Goal: Task Accomplishment & Management: Use online tool/utility

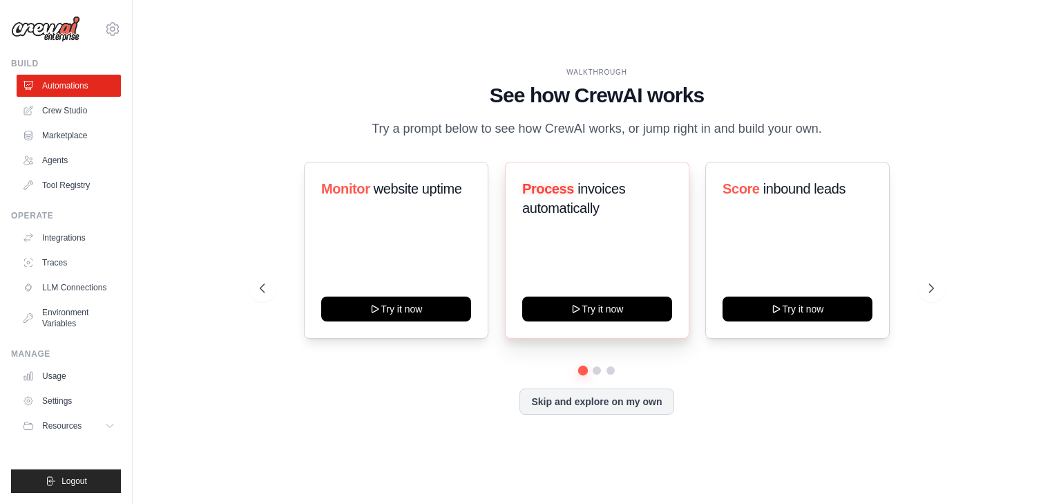
click at [617, 239] on div "Process invoices automatically Try it now" at bounding box center [597, 250] width 184 height 177
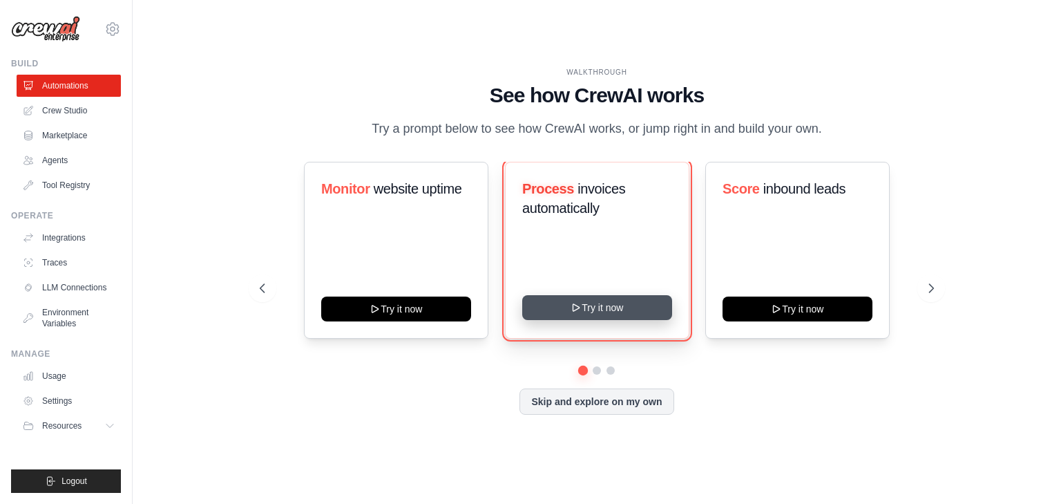
click at [608, 314] on button "Try it now" at bounding box center [597, 307] width 150 height 25
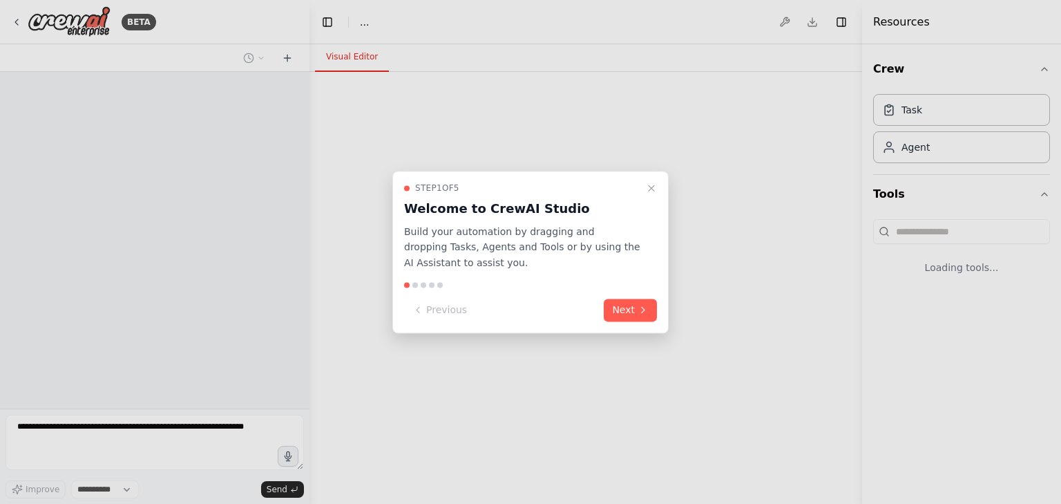
select select "****"
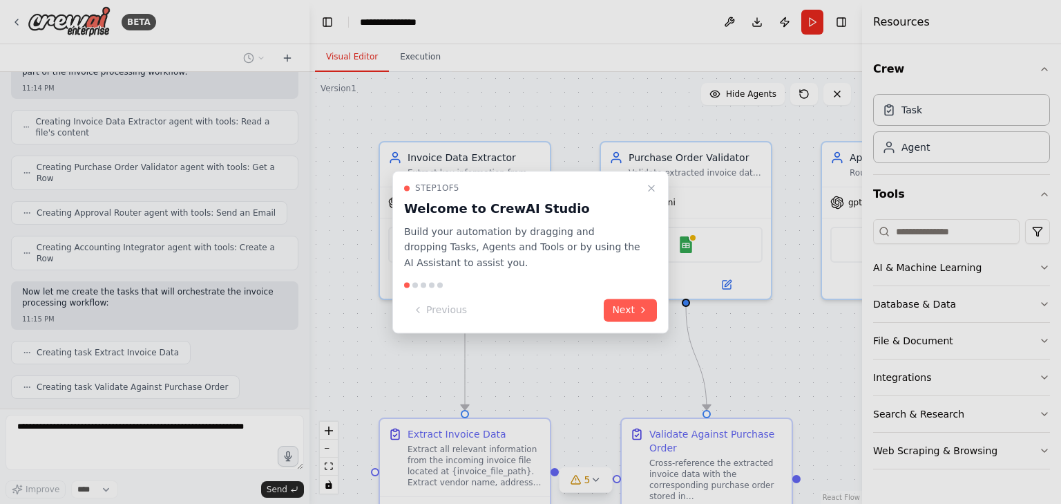
scroll to position [486, 0]
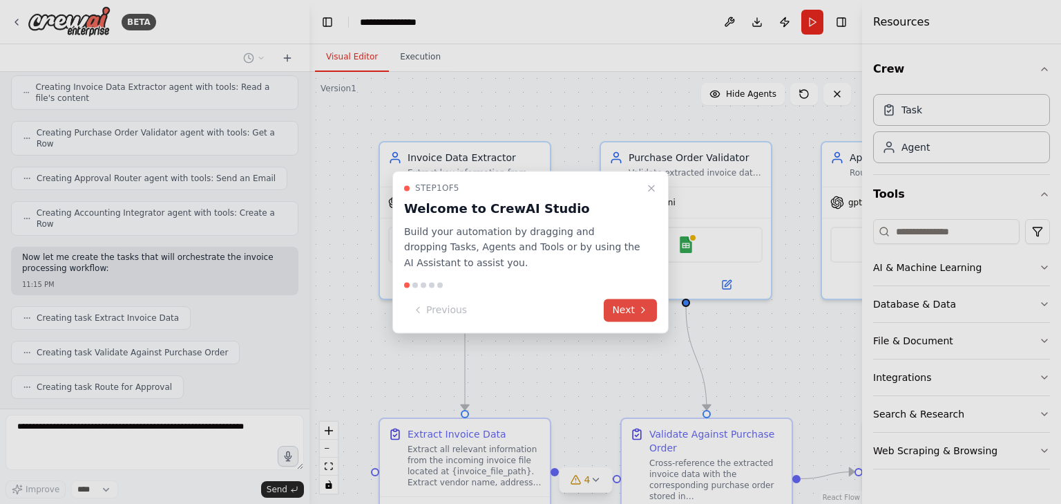
click at [628, 311] on button "Next" at bounding box center [630, 309] width 53 height 23
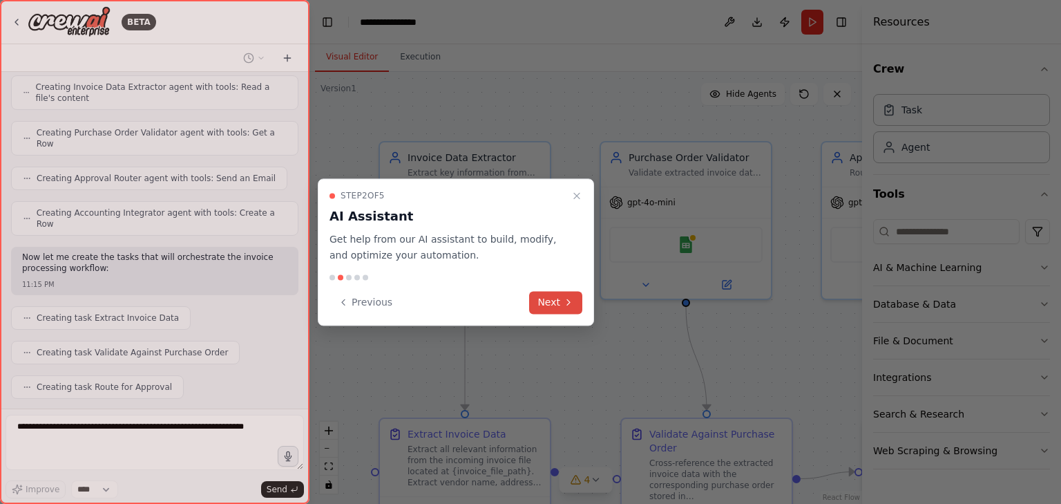
click at [572, 305] on icon at bounding box center [568, 301] width 11 height 11
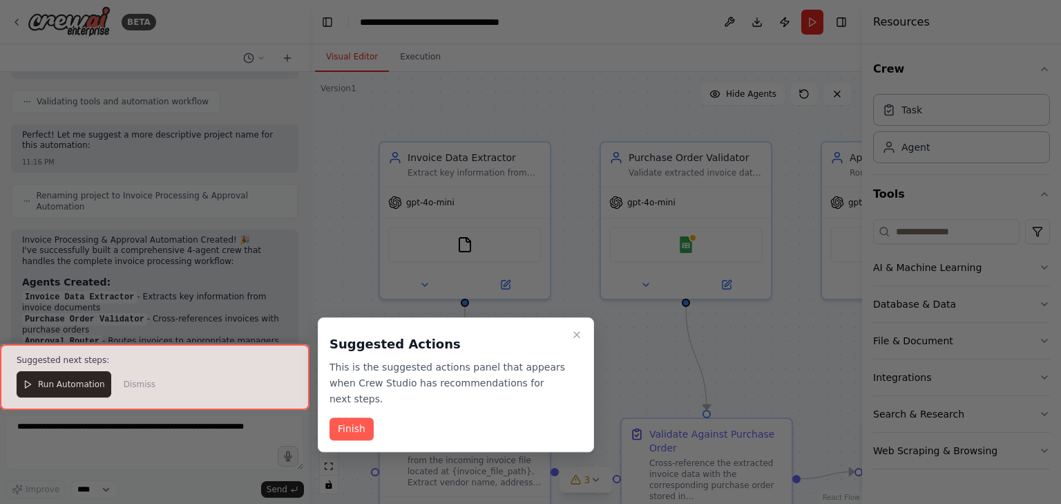
scroll to position [1278, 0]
